Goal: Information Seeking & Learning: Learn about a topic

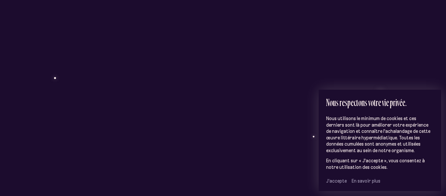
click at [338, 179] on span "J’accepte" at bounding box center [336, 181] width 21 height 6
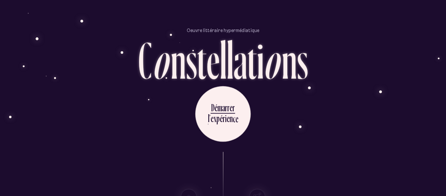
click at [338, 179] on div "Défilez pour parcourir les quartiers Découvrez les étoiles Une expérience audit…" at bounding box center [223, 174] width 382 height 44
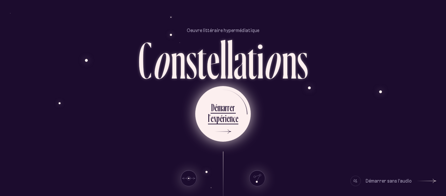
click at [214, 125] on div "l ’ e x p é r i e n c e" at bounding box center [223, 119] width 30 height 15
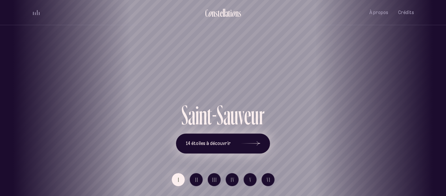
click at [230, 145] on span "14 étoiles à découvrir" at bounding box center [208, 144] width 45 height 6
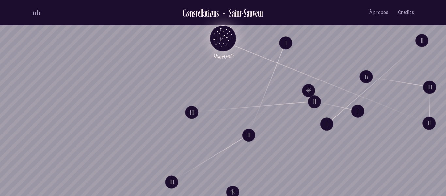
click at [220, 40] on icon "Quartiers" at bounding box center [223, 49] width 38 height 20
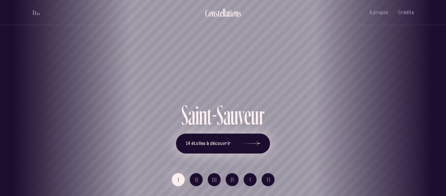
click at [195, 141] on span "14 étoiles à découvrir" at bounding box center [208, 144] width 45 height 6
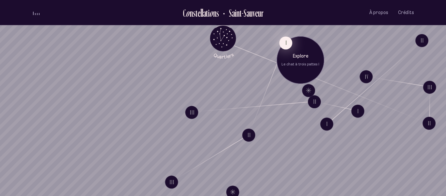
click at [285, 43] on button "I" at bounding box center [285, 42] width 13 height 13
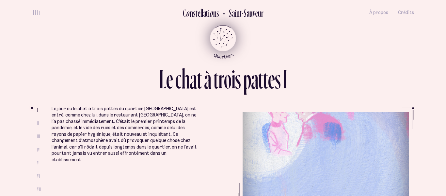
click at [220, 35] on icon "Retour au menu principal" at bounding box center [222, 34] width 5 height 12
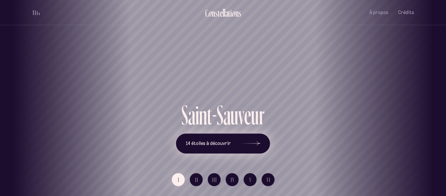
click at [223, 140] on button "14 étoiles à découvrir" at bounding box center [223, 143] width 94 height 20
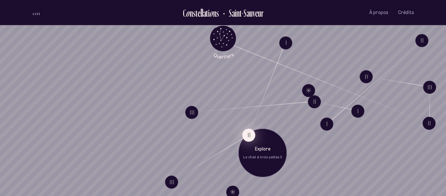
click at [250, 135] on button "II" at bounding box center [248, 134] width 13 height 13
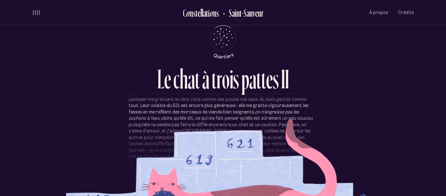
scroll to position [27, 0]
click at [238, 137] on p "Les gens du 617 et du 619 m’aiment bien, ils me donnent des gâteries salées sen…" at bounding box center [223, 121] width 189 height 83
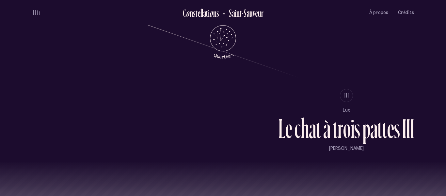
scroll to position [546, 0]
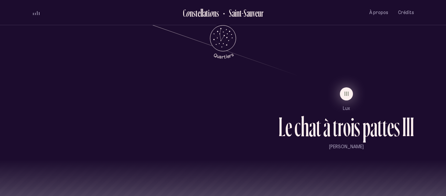
click at [343, 95] on button "III" at bounding box center [346, 93] width 13 height 13
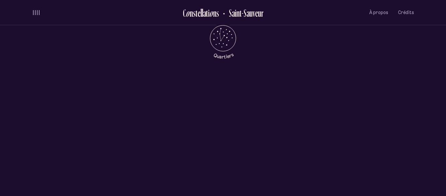
scroll to position [0, 0]
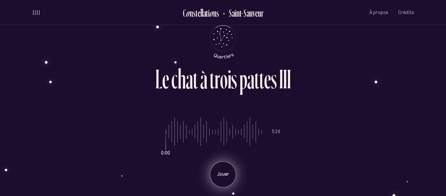
click at [222, 166] on div "Jouer" at bounding box center [223, 174] width 26 height 26
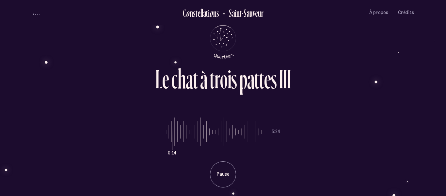
click at [165, 132] on div "0:14 3:24 Pause" at bounding box center [223, 147] width 382 height 80
click at [167, 133] on input "range" at bounding box center [214, 131] width 96 height 49
drag, startPoint x: 178, startPoint y: 140, endPoint x: 160, endPoint y: 140, distance: 17.7
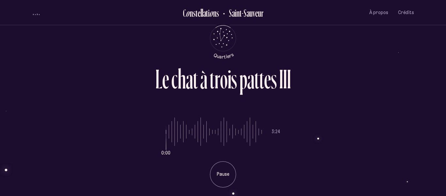
click at [166, 140] on input "range" at bounding box center [214, 131] width 96 height 49
drag, startPoint x: 166, startPoint y: 131, endPoint x: 161, endPoint y: 132, distance: 5.1
click at [166, 132] on input "range" at bounding box center [214, 131] width 96 height 49
drag, startPoint x: 168, startPoint y: 132, endPoint x: 161, endPoint y: 132, distance: 7.2
click at [166, 132] on input "range" at bounding box center [214, 131] width 96 height 49
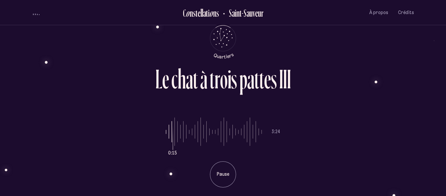
type input "*"
drag, startPoint x: 175, startPoint y: 127, endPoint x: 161, endPoint y: 133, distance: 14.9
click at [166, 133] on input "range" at bounding box center [214, 131] width 96 height 49
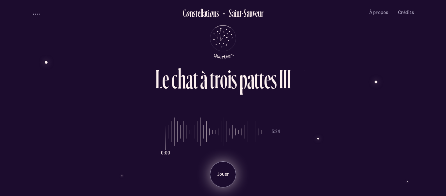
click at [217, 165] on div "Jouer" at bounding box center [223, 174] width 26 height 26
click at [217, 165] on div "Pause" at bounding box center [223, 174] width 26 height 26
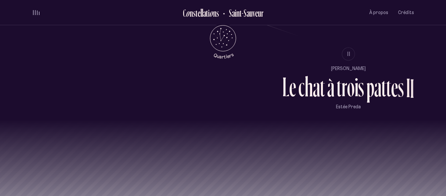
scroll to position [608, 0]
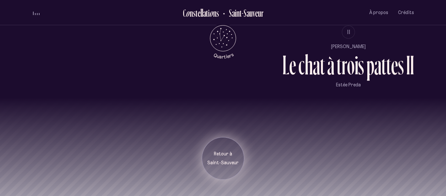
click at [232, 148] on div "Retour à [GEOGRAPHIC_DATA]" at bounding box center [223, 158] width 42 height 42
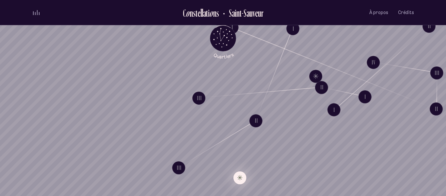
click at [241, 174] on button "Explore Étoile solitaire IV" at bounding box center [240, 177] width 13 height 13
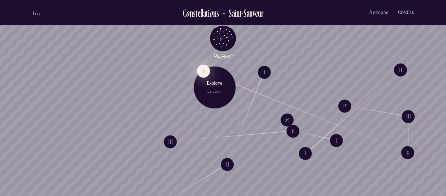
click at [204, 70] on button "I" at bounding box center [203, 70] width 13 height 13
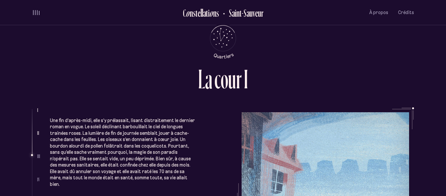
scroll to position [362, 0]
click at [170, 148] on p "Une fin d’après-midi, elle s’y prélassait, lisant distraitement le dernier roma…" at bounding box center [123, 153] width 146 height 70
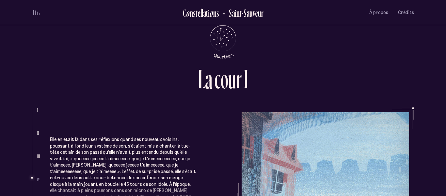
scroll to position [526, 0]
click at [73, 104] on div "L a c o u r I" at bounding box center [223, 86] width 382 height 42
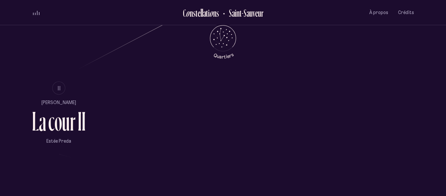
scroll to position [406, 0]
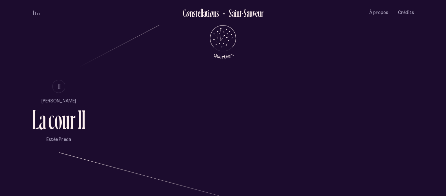
click at [47, 115] on div "L a c o u r I I" at bounding box center [59, 122] width 54 height 32
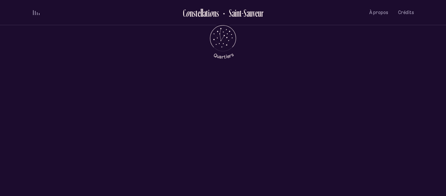
scroll to position [0, 0]
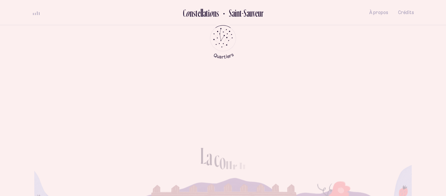
click at [89, 142] on div "L a c o u r I I" at bounding box center [223, 159] width 324 height 35
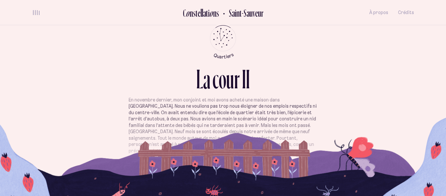
scroll to position [9, 0]
click at [96, 122] on div "En novembre dernier, mon conjoint et moi avons acheté une maison dans [GEOGRAPH…" at bounding box center [223, 137] width 382 height 98
click at [114, 123] on div "En novembre dernier, mon conjoint et moi avons acheté une maison dans [GEOGRAPH…" at bounding box center [223, 137] width 382 height 98
click at [120, 120] on div "En novembre dernier, mon conjoint et moi avons acheté une maison dans [GEOGRAPH…" at bounding box center [223, 137] width 382 height 98
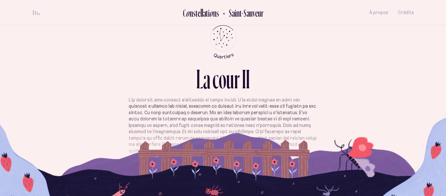
click at [37, 90] on div "L a c o u r I I" at bounding box center [223, 86] width 382 height 42
click at [81, 82] on div "L a c o u r I I" at bounding box center [223, 76] width 382 height 22
click at [82, 82] on div "L a c o u r I I" at bounding box center [223, 76] width 382 height 22
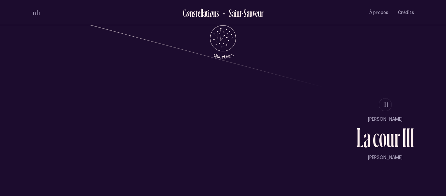
scroll to position [536, 0]
click at [387, 102] on span "III" at bounding box center [386, 104] width 5 height 6
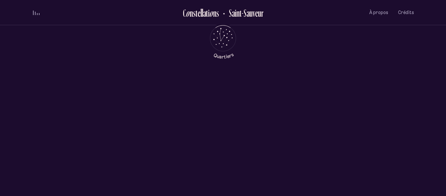
scroll to position [0, 0]
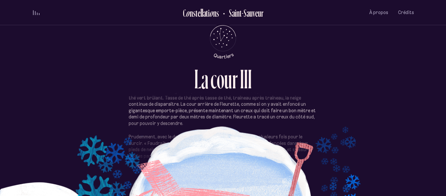
scroll to position [200, 0]
click at [125, 123] on div "« Je passerai pas le reste de l’hiver icitte dans mon salon, çartain ! » Mantea…" at bounding box center [223, 137] width 382 height 98
click at [138, 137] on p "Prudemment, avec le dos de sa pelle, elle frappe le fond du trou plusieurs fois…" at bounding box center [223, 145] width 189 height 25
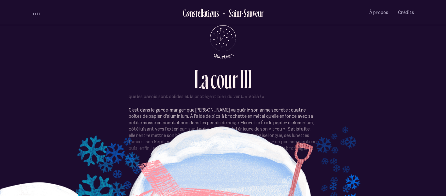
scroll to position [261, 0]
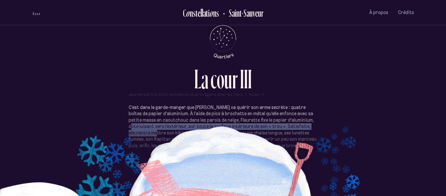
copy p "luisant vers l’extérieur, sur toute la surface intérieure de son « trou ». Sati…"
click at [96, 97] on div "L a c o u r I I I" at bounding box center [223, 86] width 382 height 42
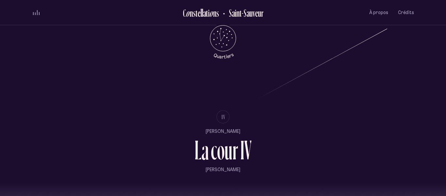
scroll to position [677, 0]
click at [205, 156] on div "a" at bounding box center [205, 150] width 7 height 27
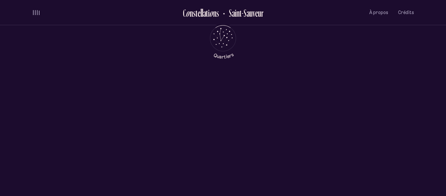
scroll to position [0, 0]
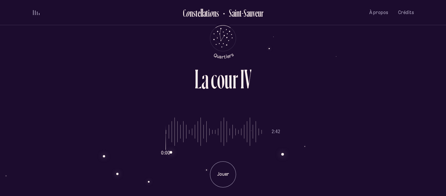
click at [75, 195] on div at bounding box center [223, 192] width 382 height 10
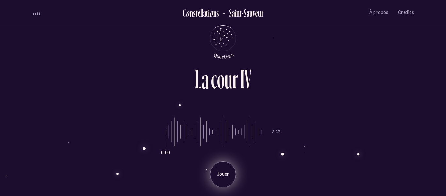
click at [220, 173] on p "Jouer" at bounding box center [223, 174] width 16 height 7
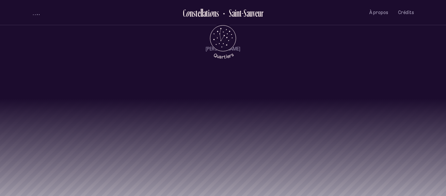
scroll to position [762, 0]
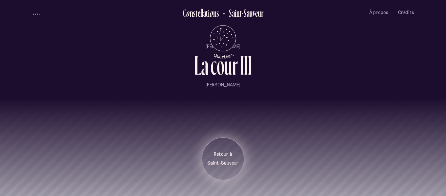
click at [215, 147] on div "Retour à [GEOGRAPHIC_DATA]" at bounding box center [223, 158] width 42 height 42
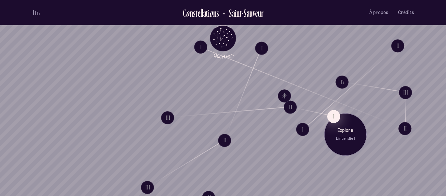
click at [333, 112] on button "I" at bounding box center [333, 116] width 13 height 13
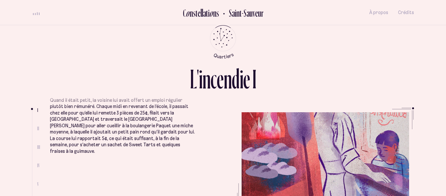
scroll to position [10, 0]
click at [194, 119] on p "Quand il était petit, la voisine lui avait offert un emploi régulier plutôt bie…" at bounding box center [123, 124] width 146 height 58
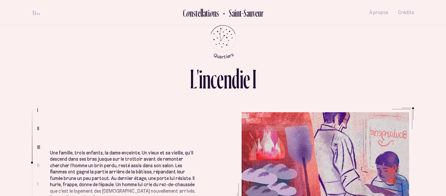
scroll to position [481, 0]
click at [192, 127] on div "Une famille, trois enfants, la dame enceinte. Un vieux et sa vieille, qu’il des…" at bounding box center [123, 162] width 146 height 74
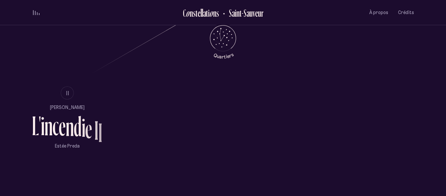
scroll to position [404, 0]
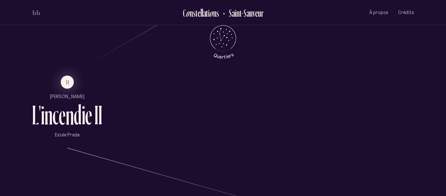
click at [90, 121] on div "e" at bounding box center [88, 114] width 7 height 27
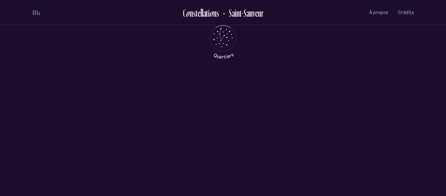
scroll to position [0, 0]
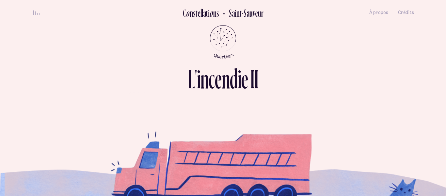
scroll to position [277, 0]
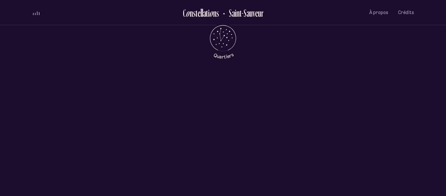
click at [241, 114] on div "[PERSON_NAME] [PERSON_NAME]" at bounding box center [223, 130] width 89 height 39
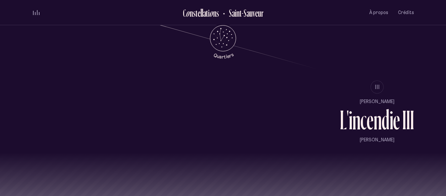
scroll to position [556, 0]
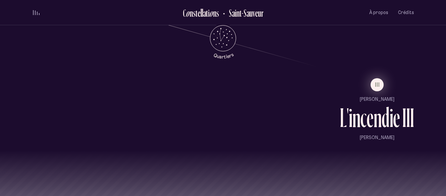
click at [376, 84] on span "III" at bounding box center [378, 85] width 5 height 6
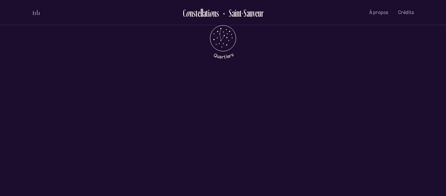
scroll to position [0, 0]
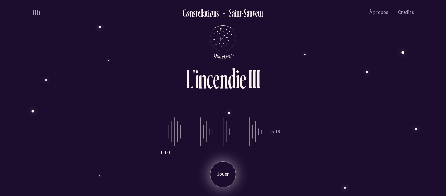
click at [220, 171] on p "Jouer" at bounding box center [223, 174] width 16 height 7
type input "*"
drag, startPoint x: 173, startPoint y: 137, endPoint x: 163, endPoint y: 130, distance: 11.6
click at [166, 130] on input "range" at bounding box center [214, 131] width 96 height 49
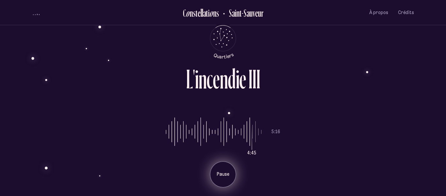
click at [161, 130] on div "4:45 5:16 Pause" at bounding box center [223, 147] width 382 height 80
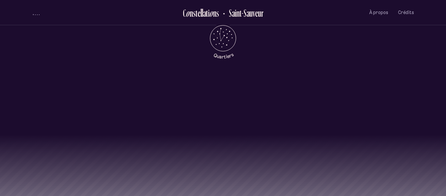
scroll to position [608, 0]
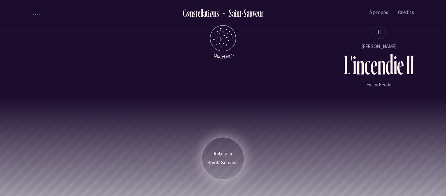
click at [231, 156] on p "Retour à" at bounding box center [223, 154] width 33 height 7
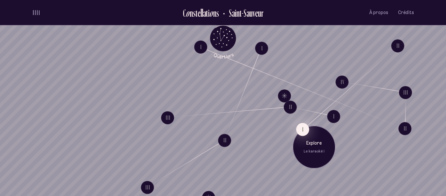
click at [302, 126] on button "I" at bounding box center [302, 129] width 13 height 13
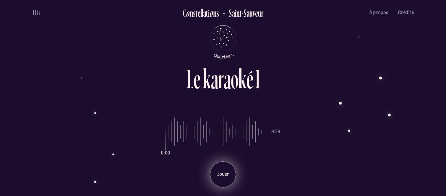
click at [225, 166] on div "Jouer" at bounding box center [223, 174] width 26 height 26
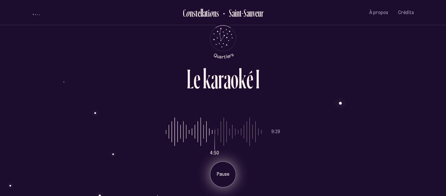
click at [223, 176] on p "Pause" at bounding box center [223, 174] width 16 height 7
